Goal: Transaction & Acquisition: Purchase product/service

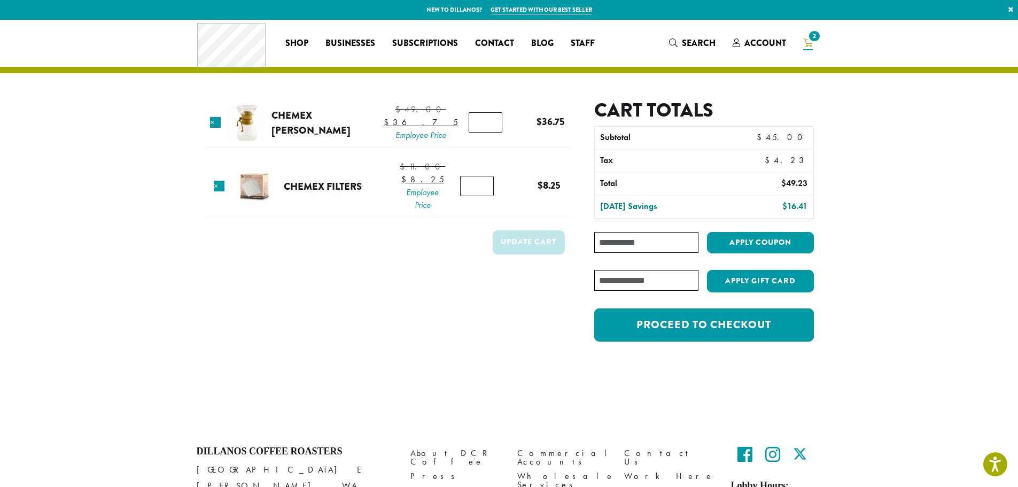
click at [524, 323] on form "Product Price Quantity Subtotal × Chemex [PERSON_NAME] $ 49.00 Original price w…" at bounding box center [387, 226] width 365 height 254
click at [121, 154] on section "Product Price Quantity Subtotal × Chemex [PERSON_NAME] $ 49.00 Original price w…" at bounding box center [509, 199] width 1018 height 359
click at [669, 248] on input "Coupon:" at bounding box center [646, 242] width 104 height 21
type input "**********"
click at [765, 249] on button "Apply coupon" at bounding box center [760, 243] width 107 height 22
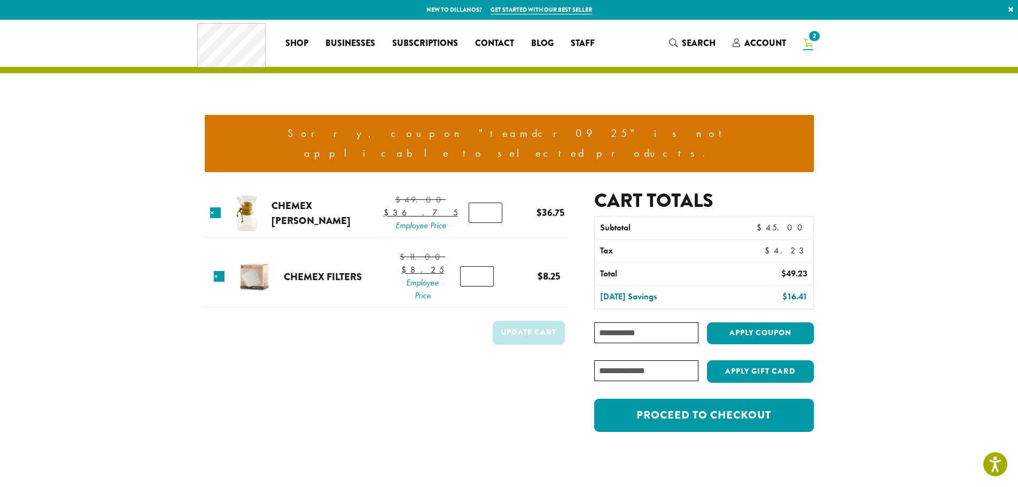
click at [263, 350] on form "Product Price Quantity Subtotal × Chemex [PERSON_NAME] $ 49.00 Original price w…" at bounding box center [387, 316] width 365 height 254
